Goal: Find specific fact

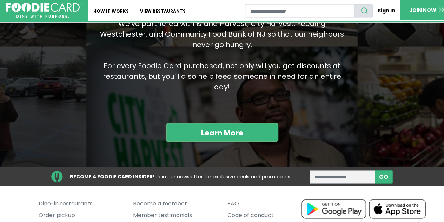
scroll to position [732, 0]
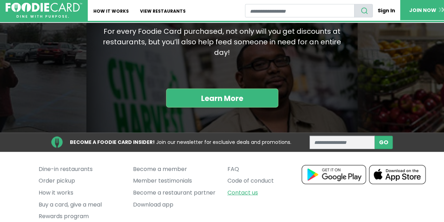
click at [256, 186] on link "Contact us" at bounding box center [270, 192] width 84 height 12
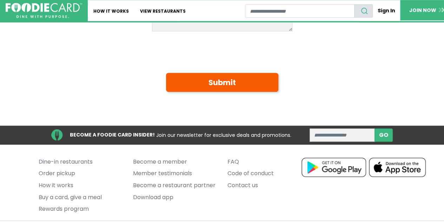
scroll to position [226, 0]
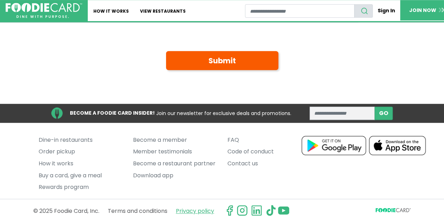
click at [207, 213] on link "Privacy policy" at bounding box center [195, 210] width 38 height 12
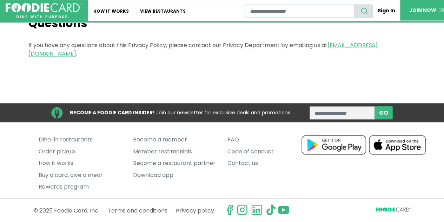
scroll to position [1930, 0]
click at [141, 209] on link "Terms and conditions" at bounding box center [138, 210] width 60 height 12
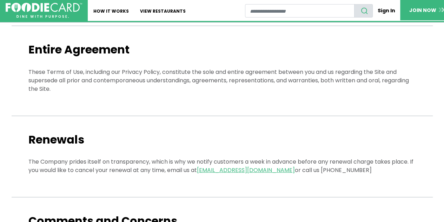
scroll to position [2493, 0]
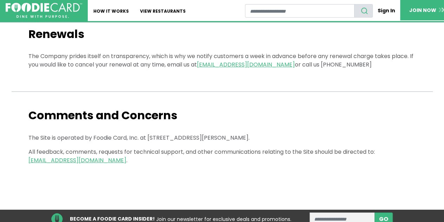
drag, startPoint x: 150, startPoint y: 101, endPoint x: 228, endPoint y: 104, distance: 78.3
click at [228, 133] on p "The Site is operated by Foodie Card, Inc. at 50 Jackson Avenue, Suite 210, Syos…" at bounding box center [222, 137] width 388 height 8
click at [272, 133] on p "The Site is operated by Foodie Card, Inc. at 50 Jackson Avenue, Suite 210, Syos…" at bounding box center [222, 137] width 388 height 8
click at [273, 133] on p "The Site is operated by Foodie Card, Inc. at 50 Jackson Avenue, Suite 210, Syos…" at bounding box center [222, 137] width 388 height 8
copy p "11791"
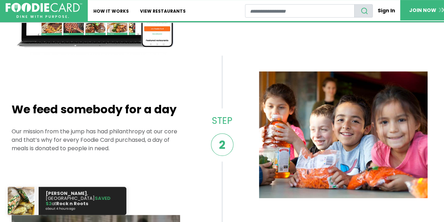
scroll to position [281, 0]
